Goal: Task Accomplishment & Management: Manage account settings

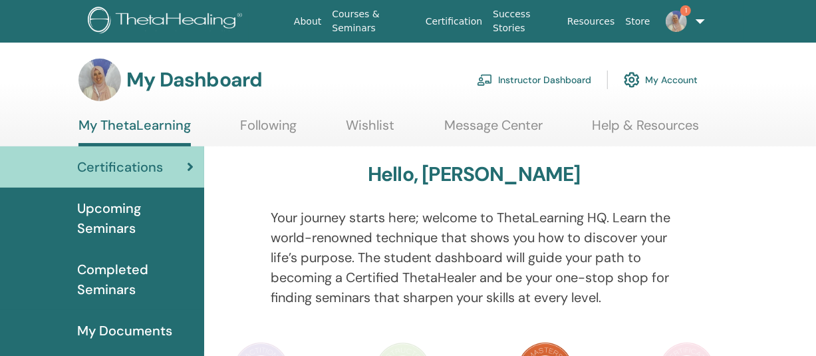
click at [535, 82] on link "Instructor Dashboard" at bounding box center [534, 79] width 114 height 29
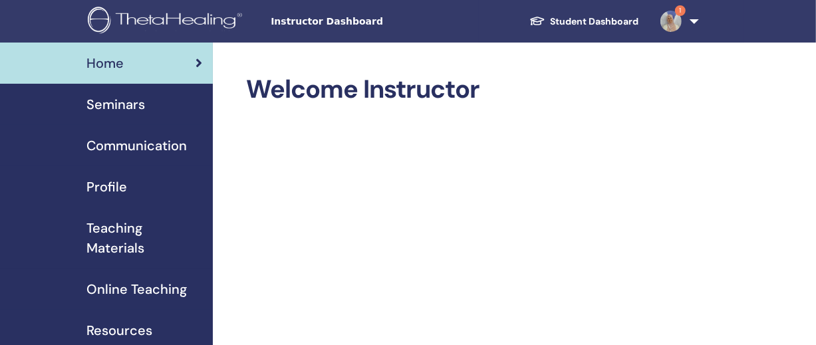
click at [96, 106] on span "Seminars" at bounding box center [115, 104] width 59 height 20
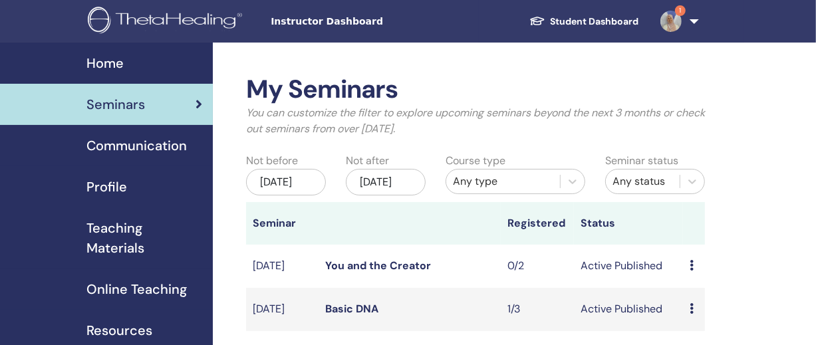
click at [590, 18] on link "Student Dashboard" at bounding box center [584, 21] width 131 height 25
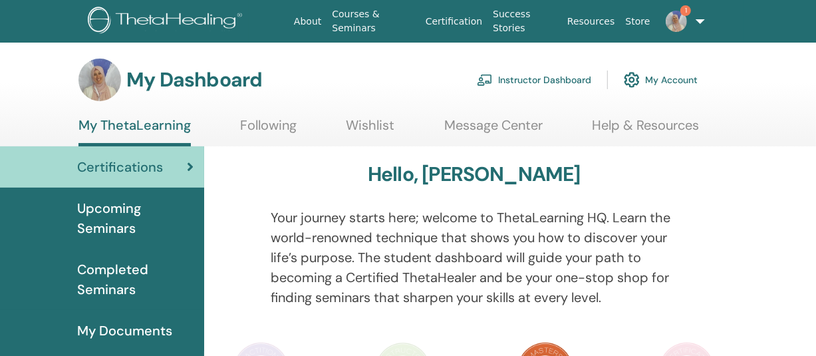
click at [370, 21] on link "Courses & Seminars" at bounding box center [373, 21] width 93 height 39
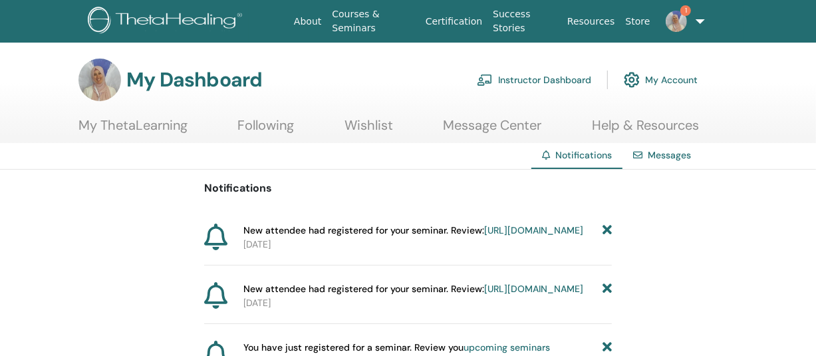
click at [409, 237] on span "New attendee had registered for your seminar. Review: https://member.thetaheali…" at bounding box center [413, 230] width 340 height 14
click at [484, 236] on link "https://member.thetahealing.com/instructor/seminar/377766/attendees" at bounding box center [533, 230] width 99 height 12
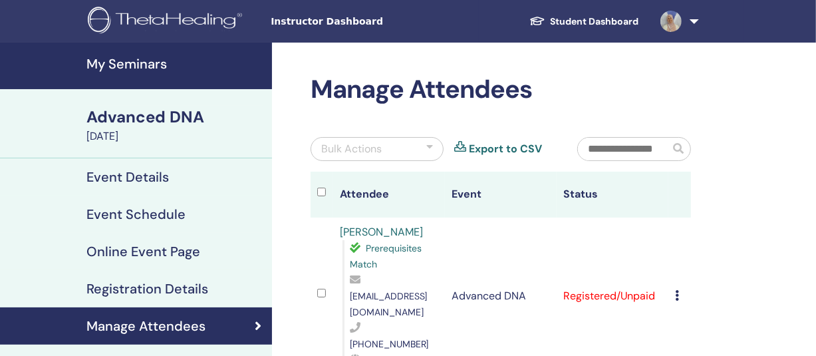
click at [699, 200] on div "Manage Attendees Bulk Actions Export to CSV Attendee Event Status [PERSON_NAME]…" at bounding box center [544, 328] width 544 height 571
